Goal: Ask a question

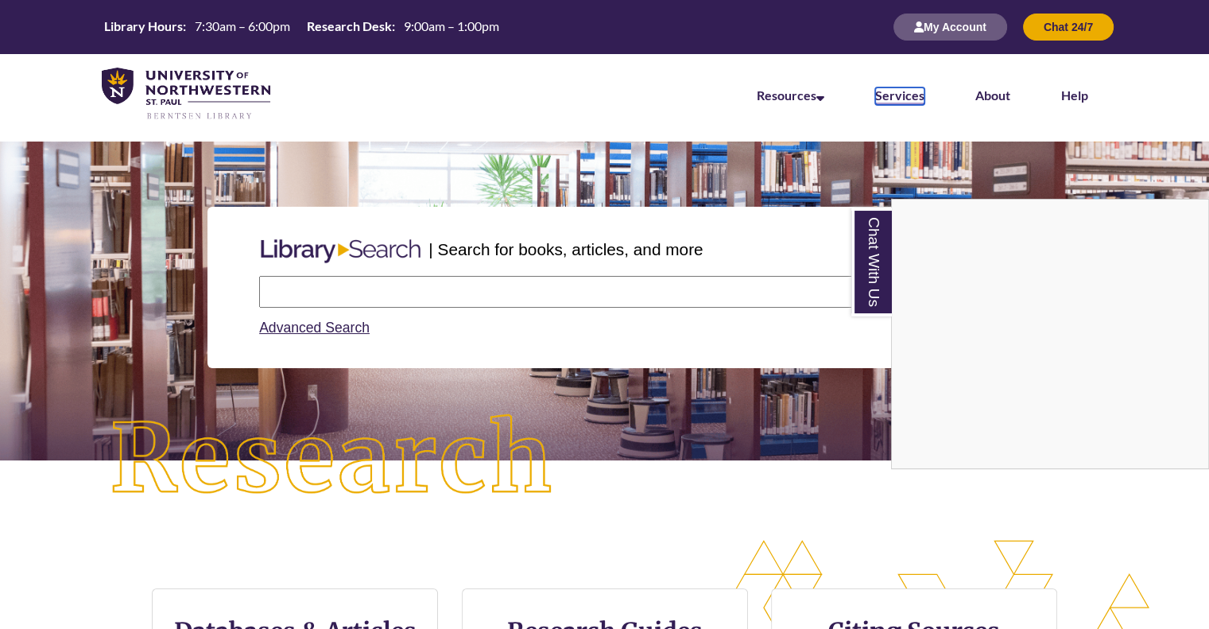
click at [889, 102] on link "Services" at bounding box center [899, 95] width 49 height 17
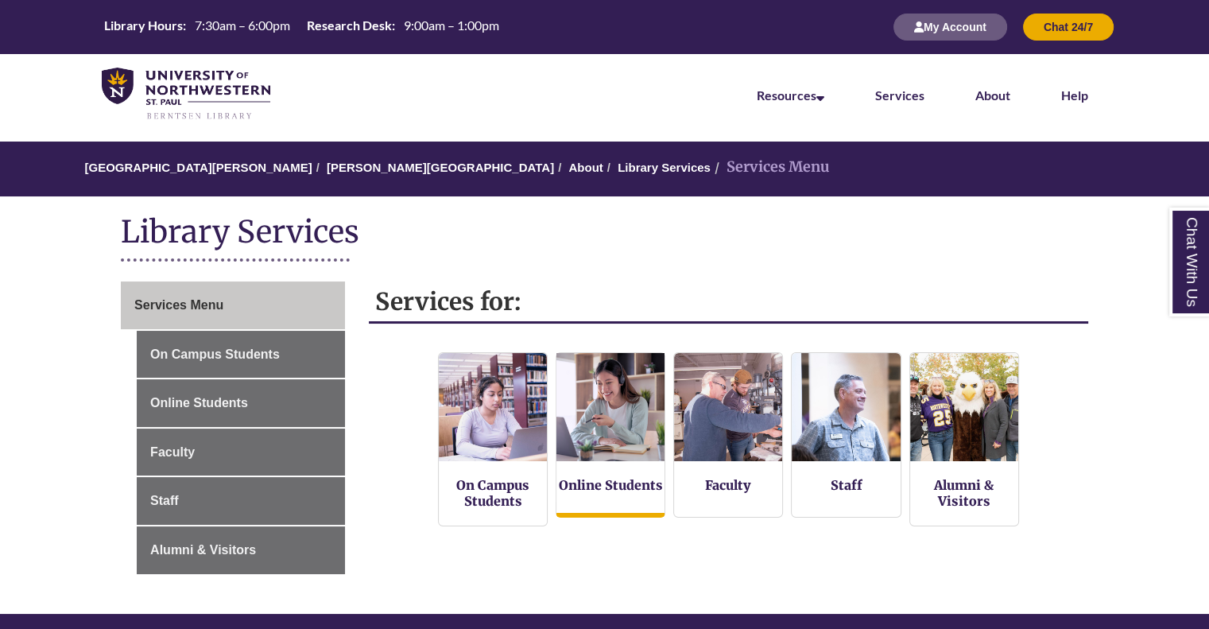
click at [654, 419] on img at bounding box center [610, 406] width 119 height 119
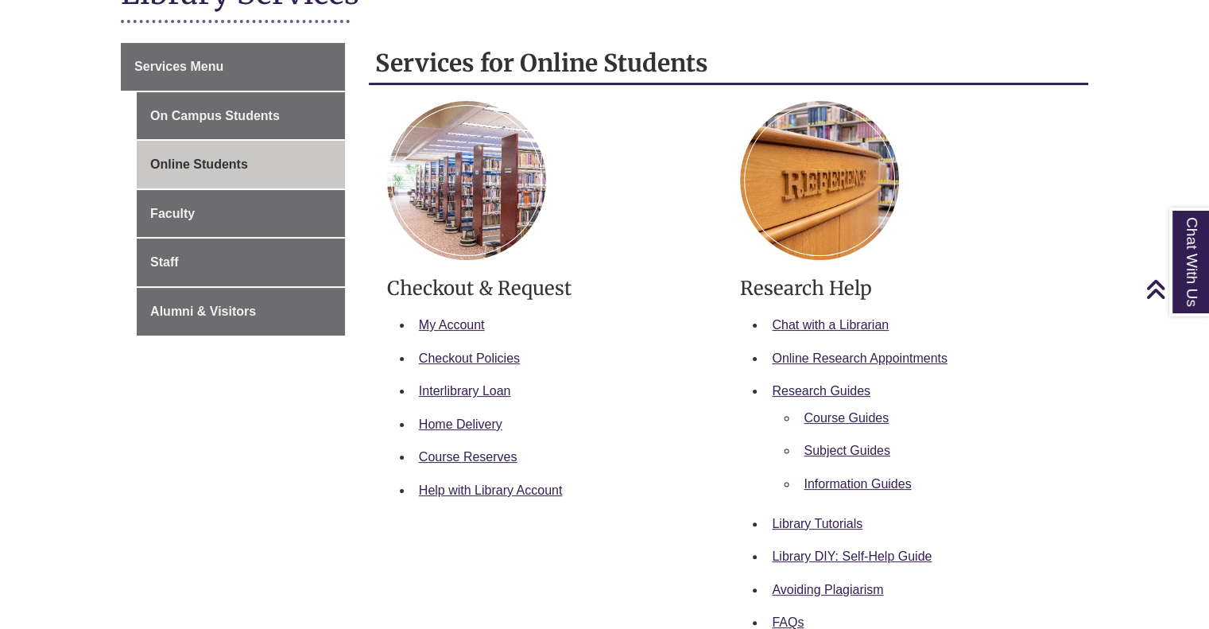
scroll to position [318, 0]
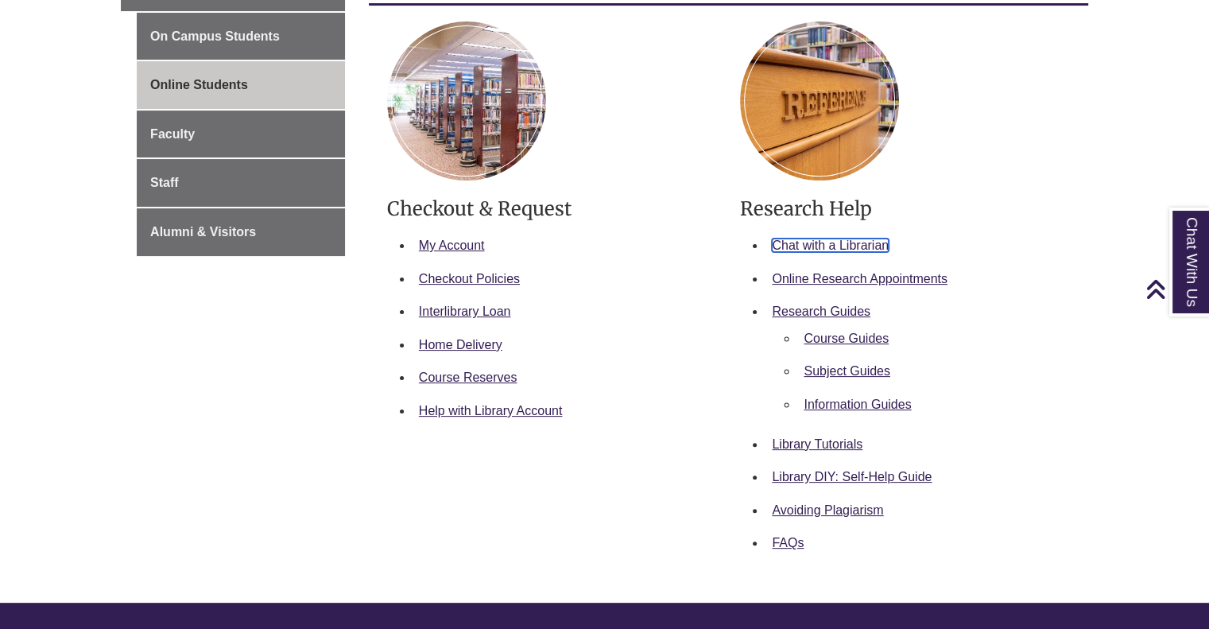
click at [779, 244] on link "Chat with a Librarian" at bounding box center [830, 245] width 117 height 14
